Goal: Complete application form: Complete application form

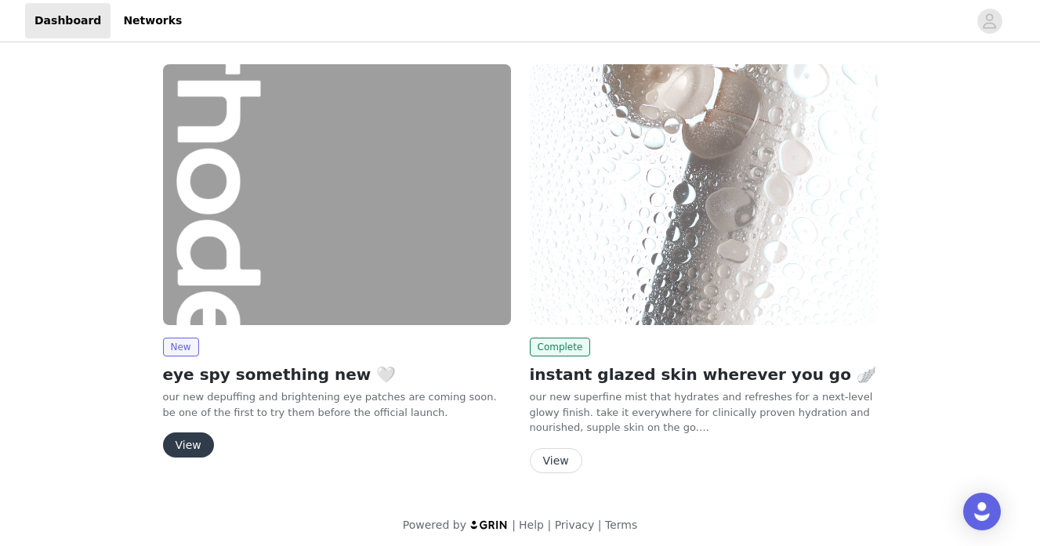
click at [169, 448] on button "View" at bounding box center [188, 445] width 51 height 25
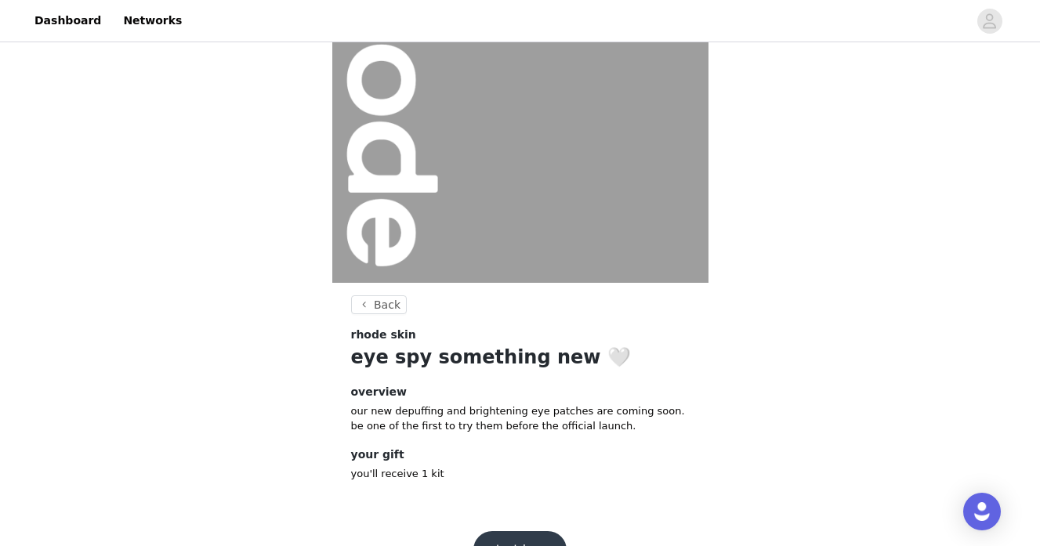
scroll to position [181, 0]
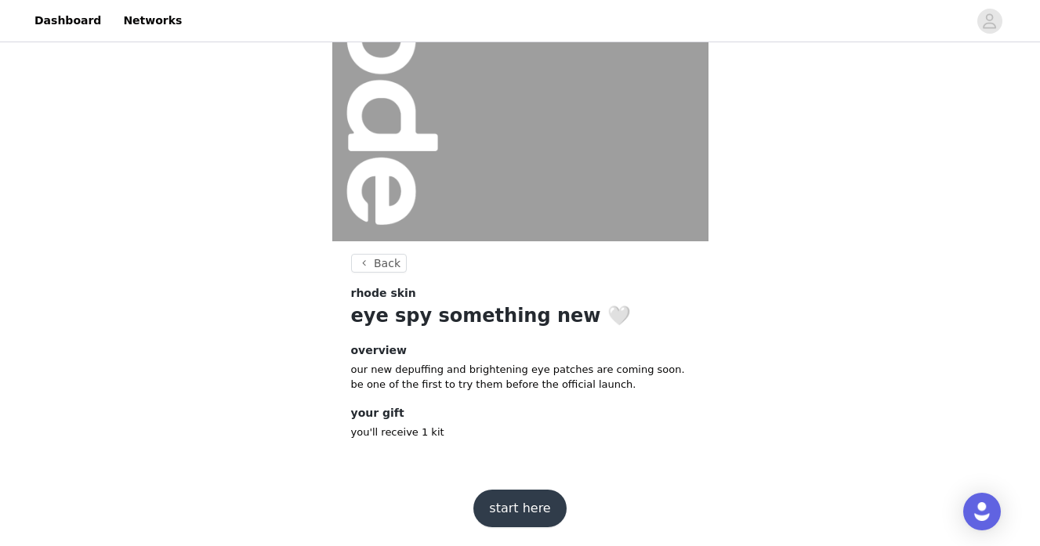
click at [531, 492] on button "start here" at bounding box center [519, 509] width 92 height 38
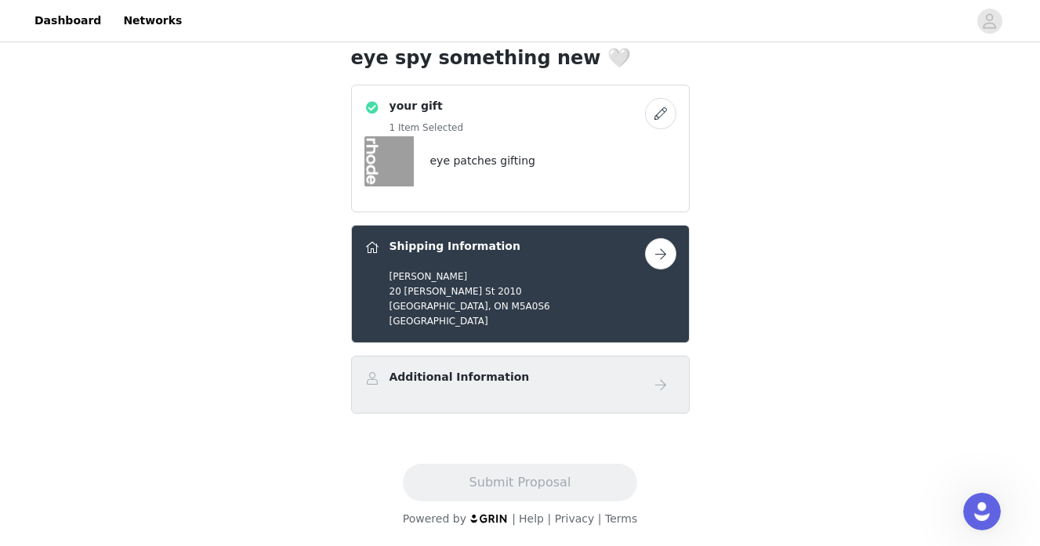
scroll to position [390, 0]
click at [667, 255] on button "button" at bounding box center [660, 254] width 31 height 31
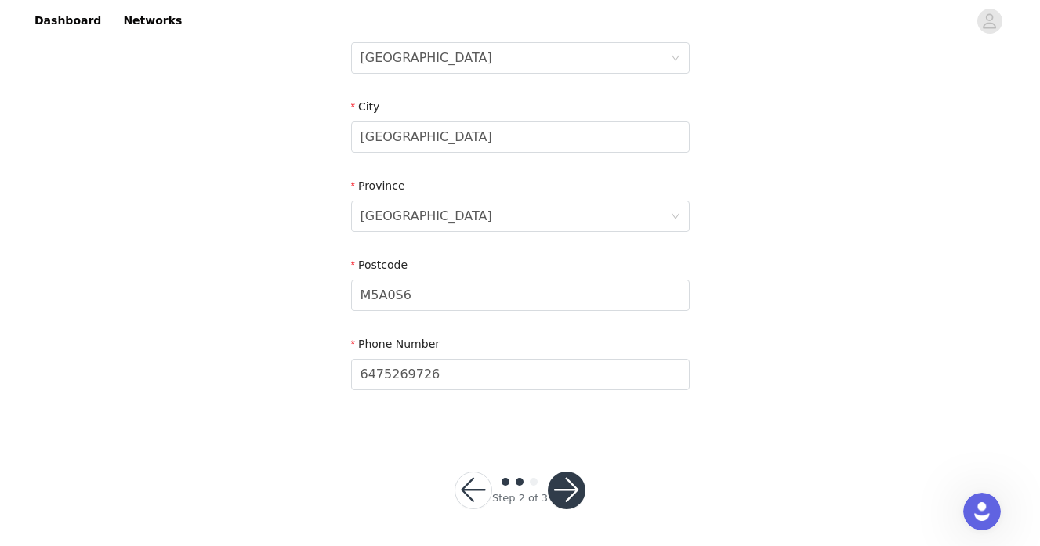
scroll to position [522, 0]
click at [561, 480] on button "button" at bounding box center [567, 491] width 38 height 38
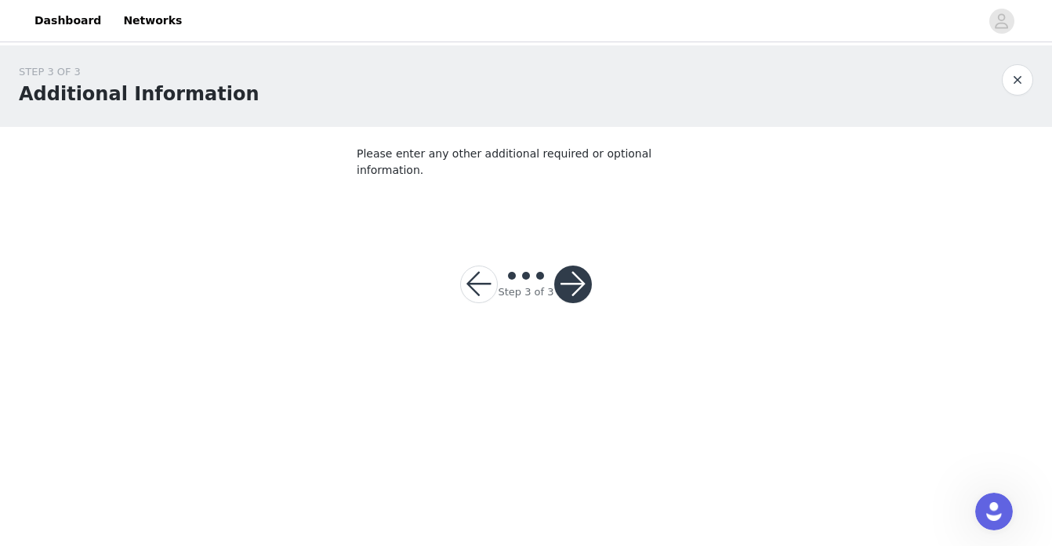
click at [527, 266] on div "Step 3 of 3" at bounding box center [525, 285] width 131 height 38
click at [577, 270] on button "button" at bounding box center [573, 285] width 38 height 38
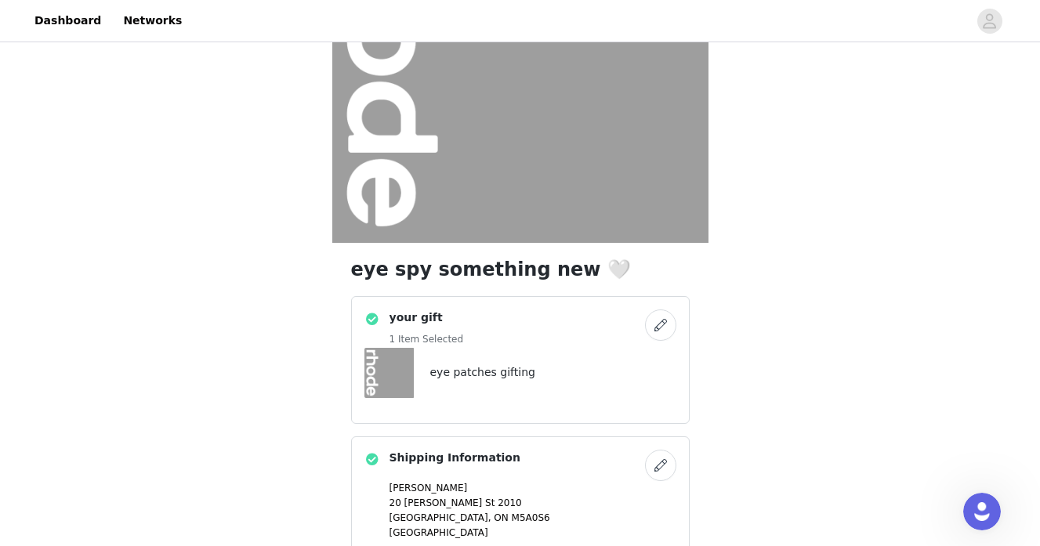
scroll to position [390, 0]
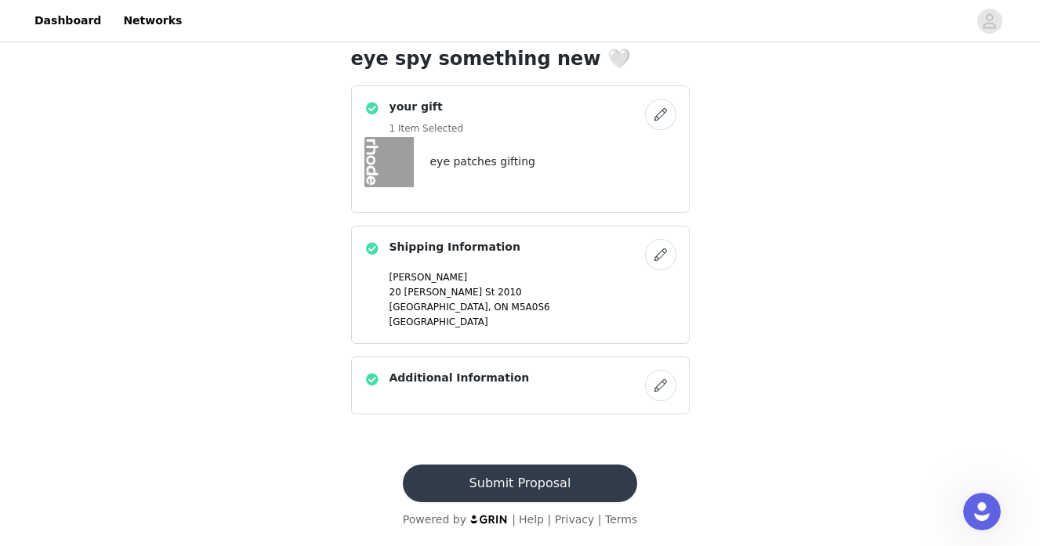
click at [525, 479] on button "Submit Proposal" at bounding box center [520, 484] width 234 height 38
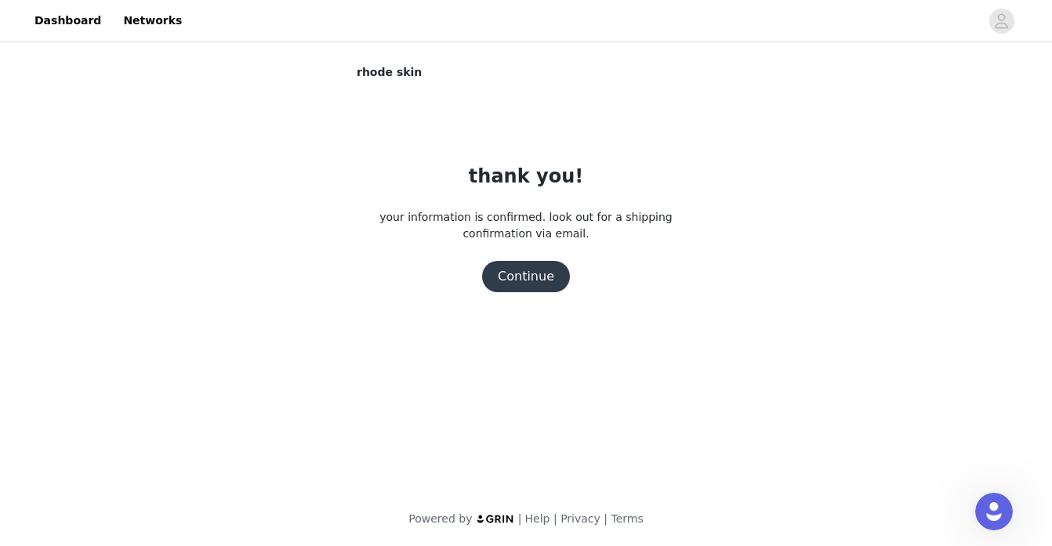
click at [531, 268] on button "Continue" at bounding box center [526, 276] width 88 height 31
